Goal: Book appointment/travel/reservation

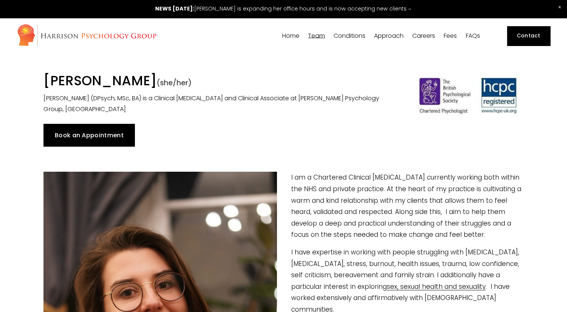
drag, startPoint x: 44, startPoint y: 80, endPoint x: 191, endPoint y: 76, distance: 146.5
click at [191, 76] on h1 "Dr Suzanna Chojnacki (she/her)" at bounding box center [221, 82] width 356 height 19
drag, startPoint x: 191, startPoint y: 76, endPoint x: 177, endPoint y: 81, distance: 15.0
copy h1 "[PERSON_NAME]"
click at [101, 137] on link "Book an Appointment" at bounding box center [88, 135] width 91 height 22
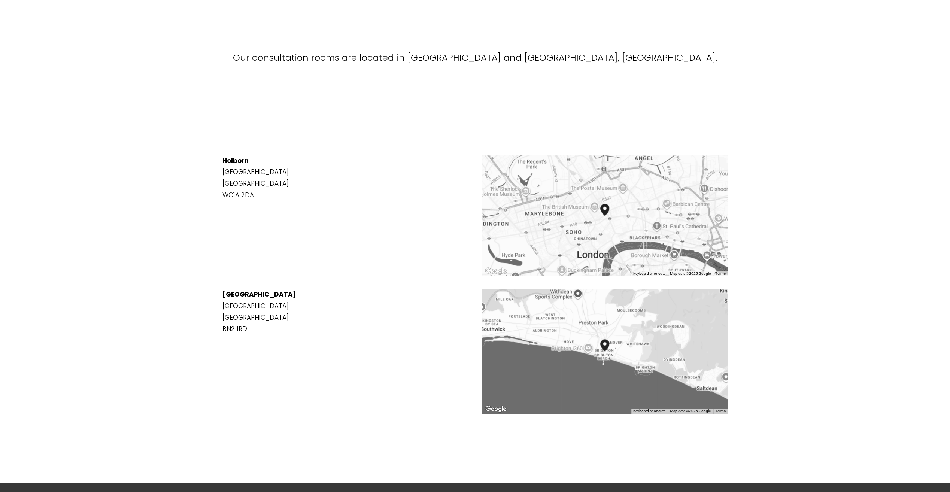
scroll to position [931, 0]
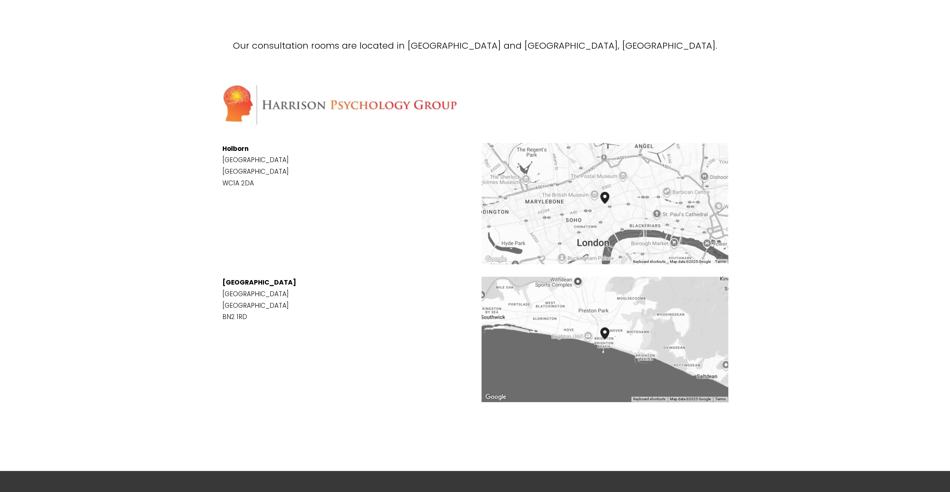
click at [566, 312] on img "Harrison Psychology Group Prince's Street Brighton, England, BN2 1RD, United Ki…" at bounding box center [609, 339] width 24 height 30
drag, startPoint x: 245, startPoint y: 305, endPoint x: 222, endPoint y: 282, distance: 32.3
click at [222, 282] on p "[STREET_ADDRESS]" at bounding box center [475, 300] width 506 height 46
drag, startPoint x: 222, startPoint y: 282, endPoint x: 228, endPoint y: 283, distance: 6.2
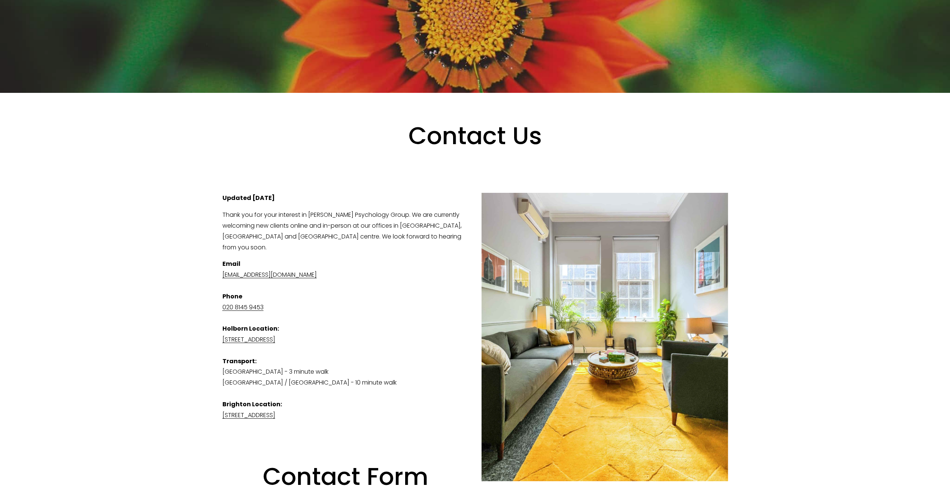
scroll to position [0, 0]
